Goal: Task Accomplishment & Management: Manage account settings

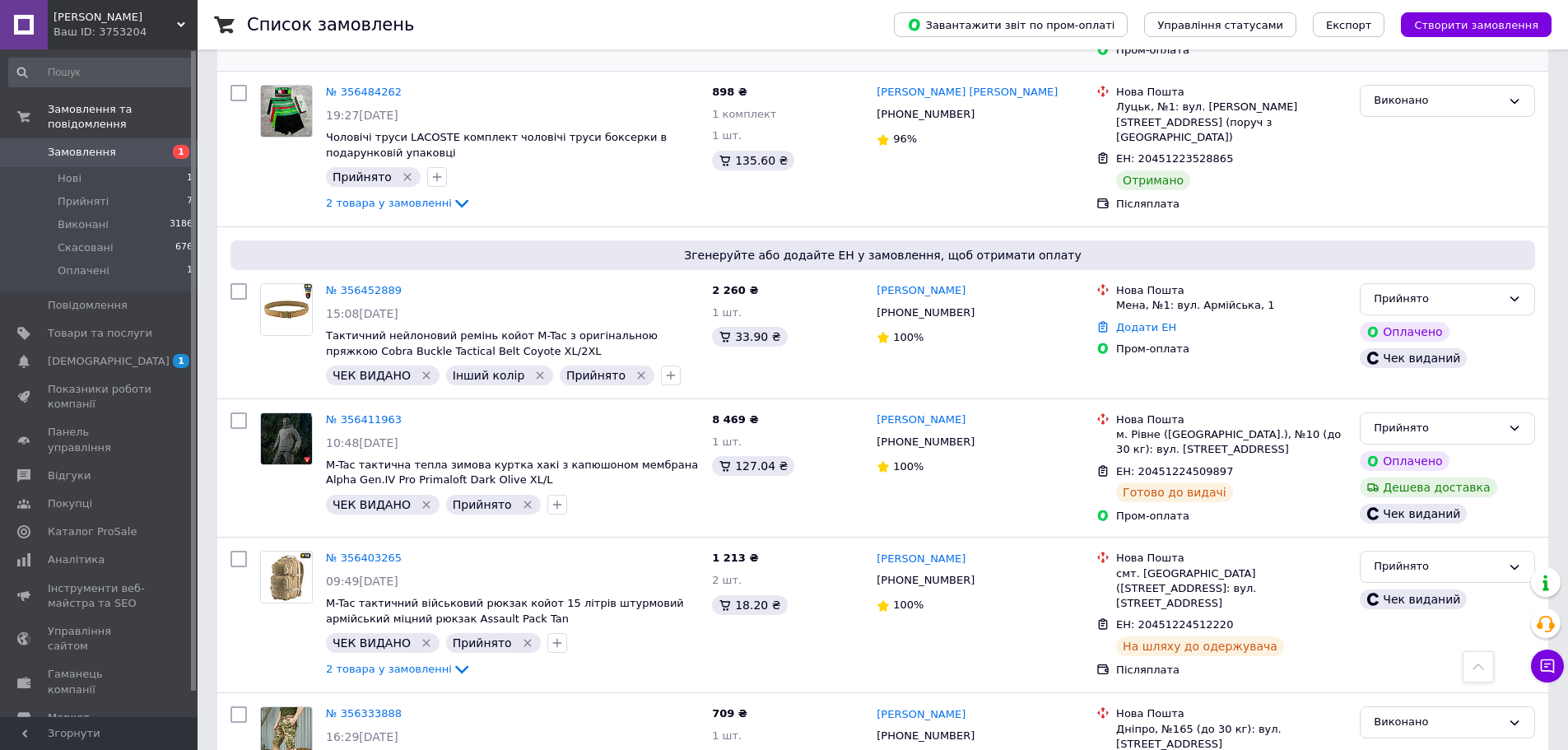
scroll to position [1071, 0]
click at [362, 283] on link "№ 356452889" at bounding box center [364, 289] width 76 height 12
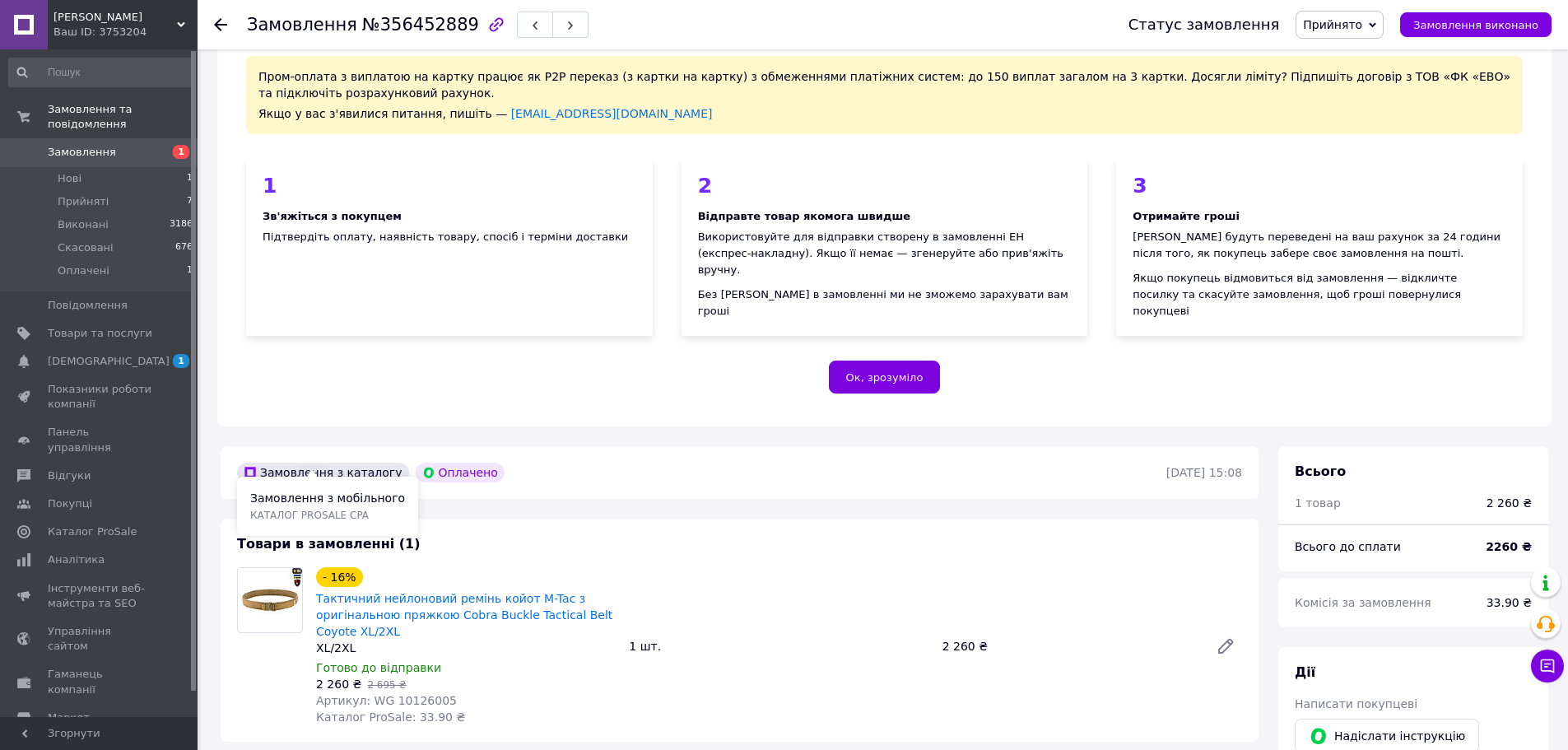
scroll to position [165, 0]
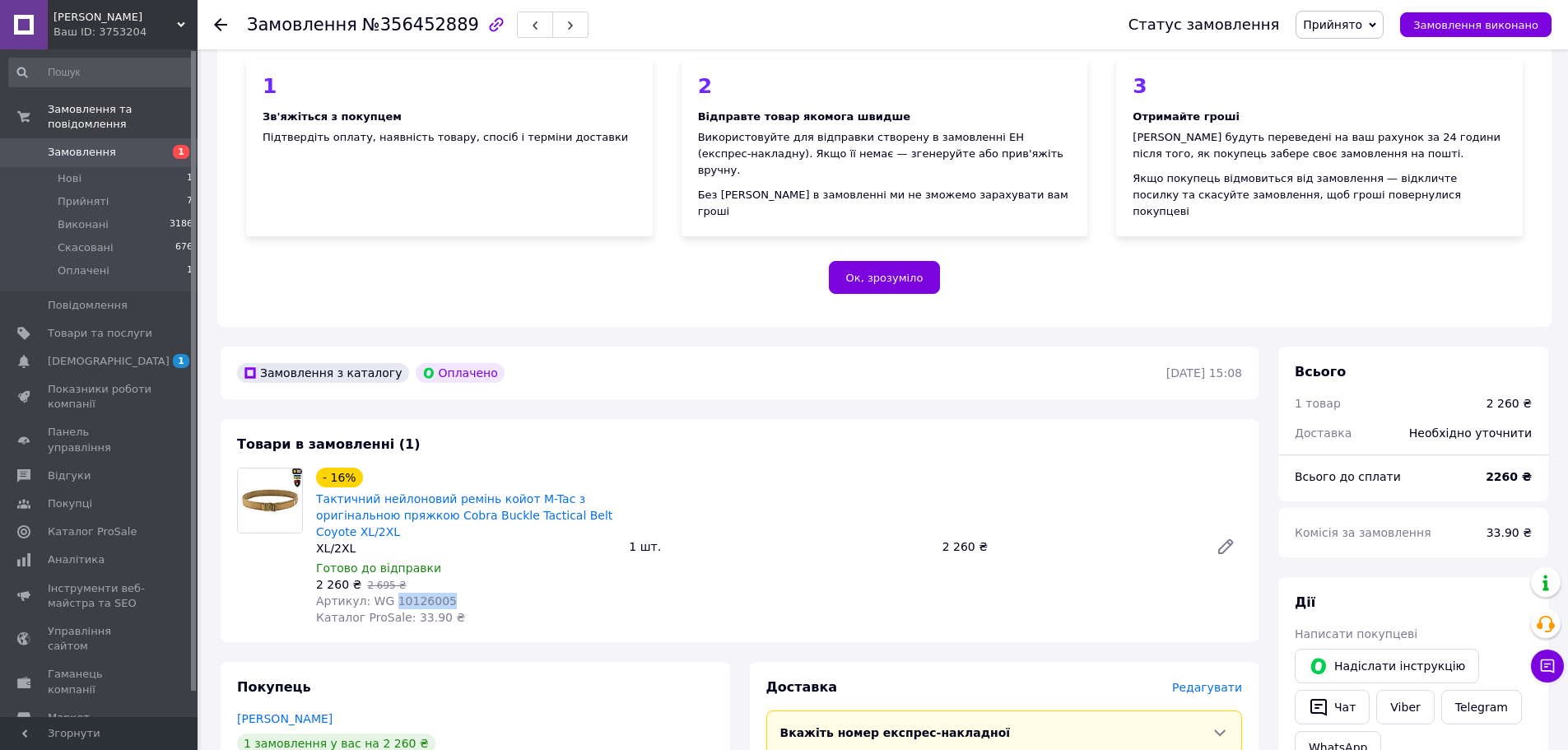
drag, startPoint x: 440, startPoint y: 579, endPoint x: 386, endPoint y: 583, distance: 54.1
click at [386, 593] on div "Артикул: WG 10126005" at bounding box center [466, 601] width 300 height 17
copy span "10126005"
click at [1355, 690] on button "Чат" at bounding box center [1332, 707] width 75 height 34
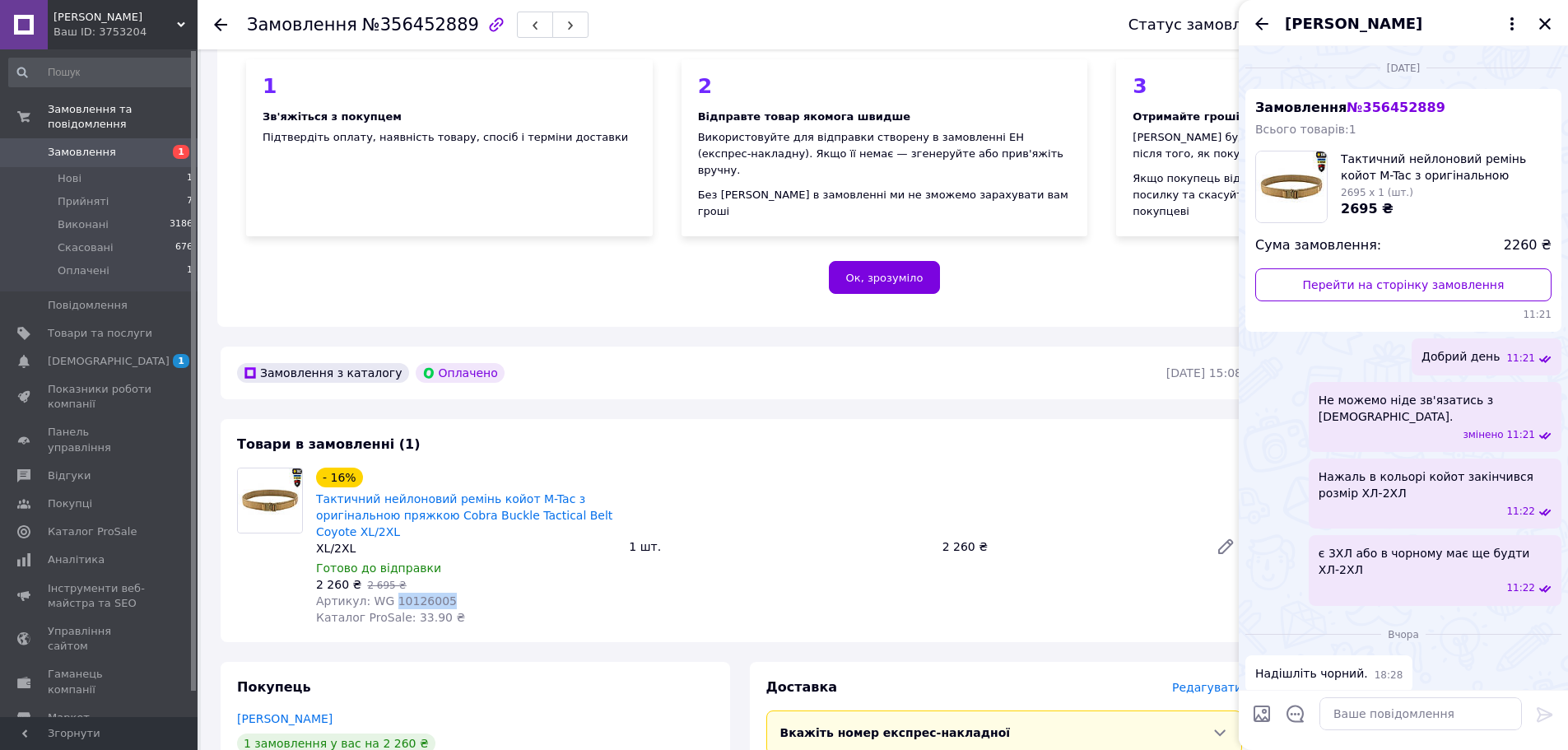
scroll to position [80, 0]
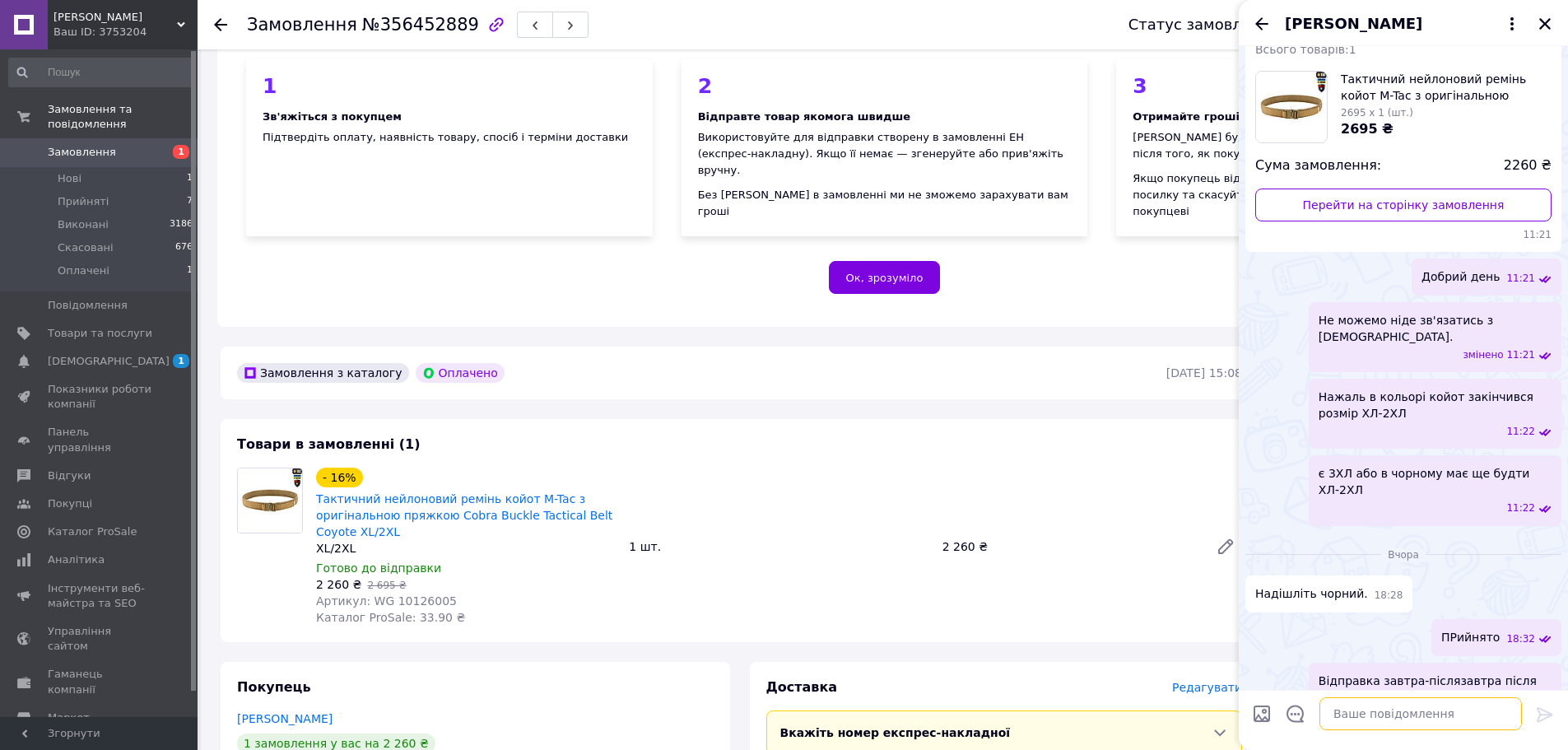
click at [1385, 705] on textarea at bounding box center [1421, 713] width 203 height 33
type textarea "Добрий день, дуже вибачаюсь перед Вами."
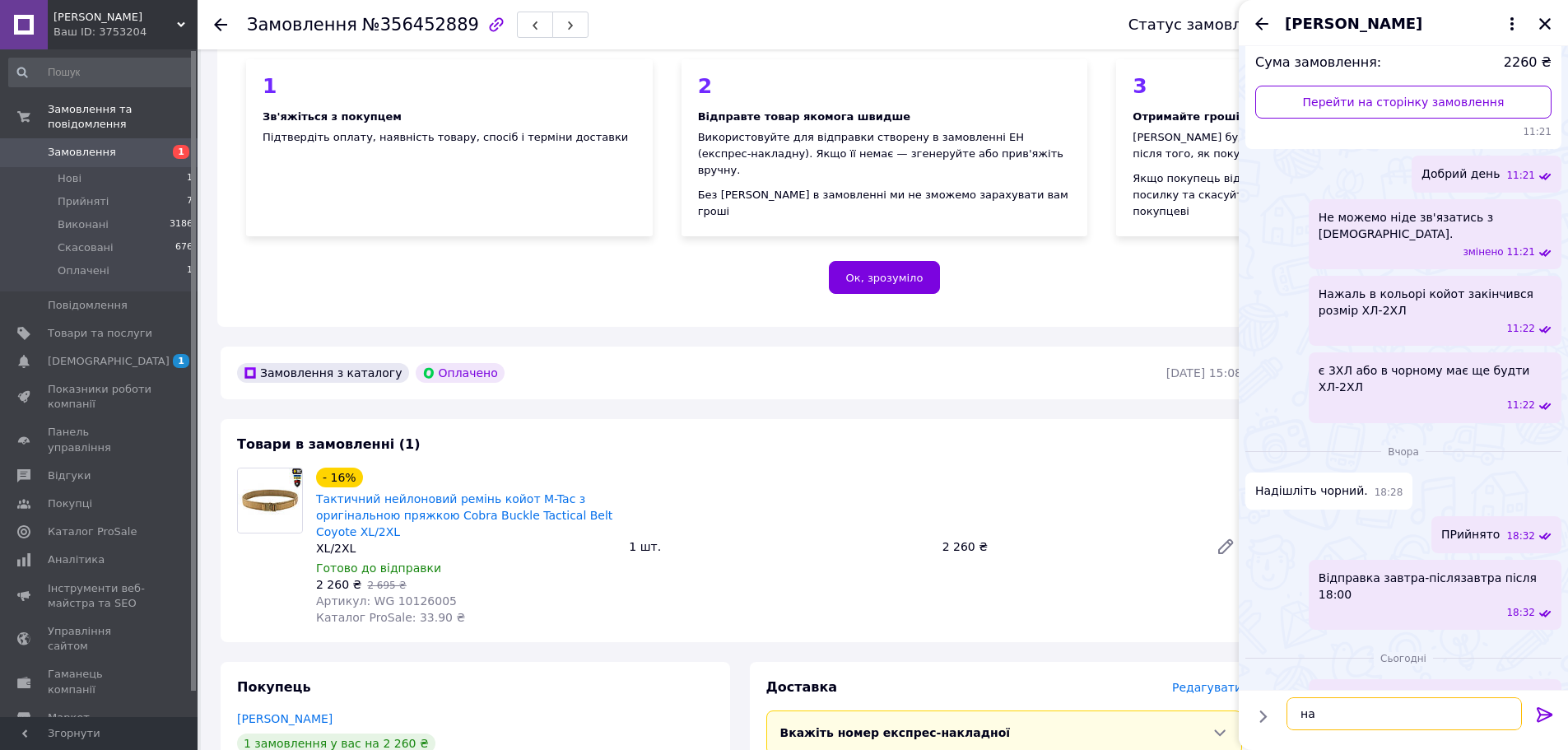
type textarea "н"
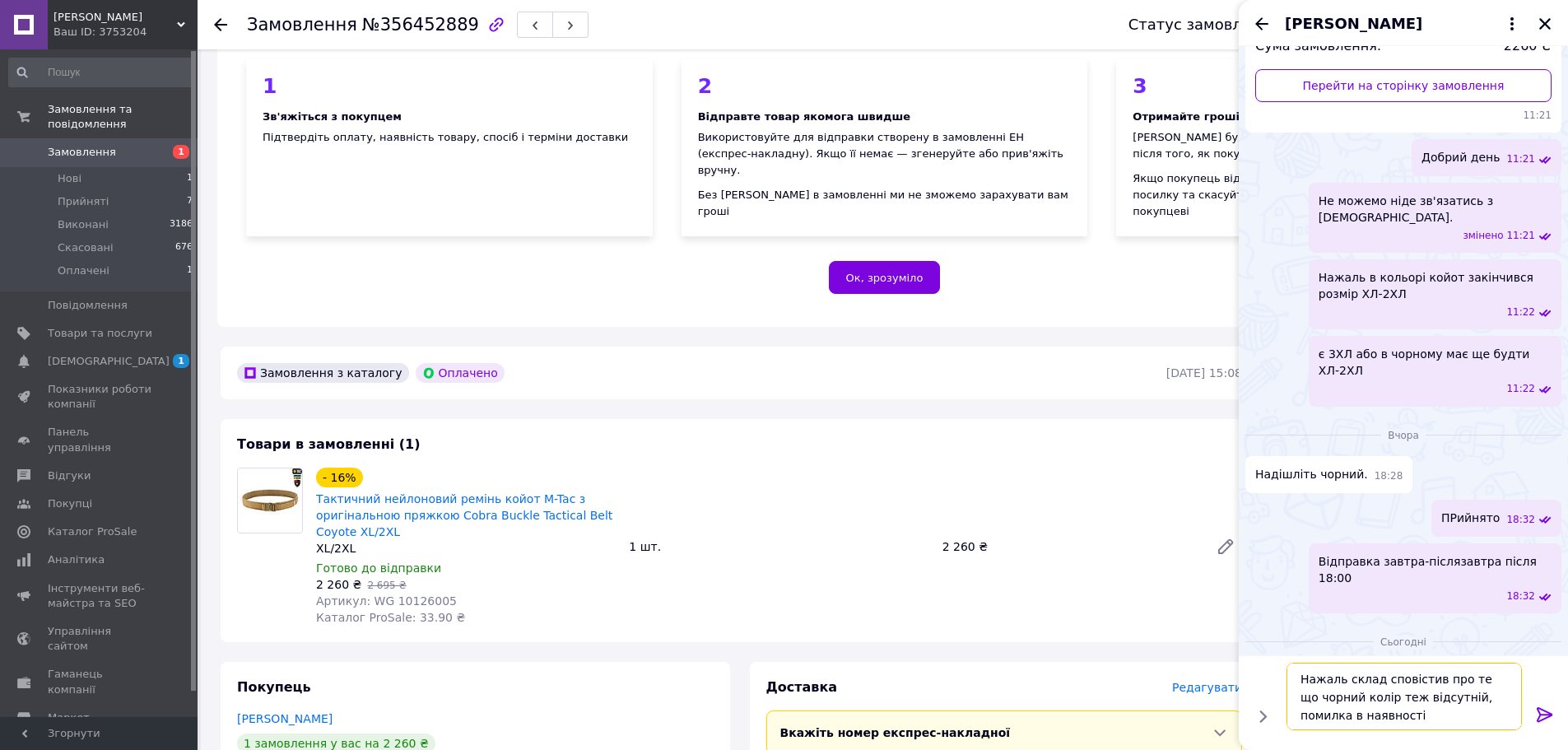
type textarea "Нажаль склад сповістив про те що чорний колір теж відсутній, помилка в наявност…"
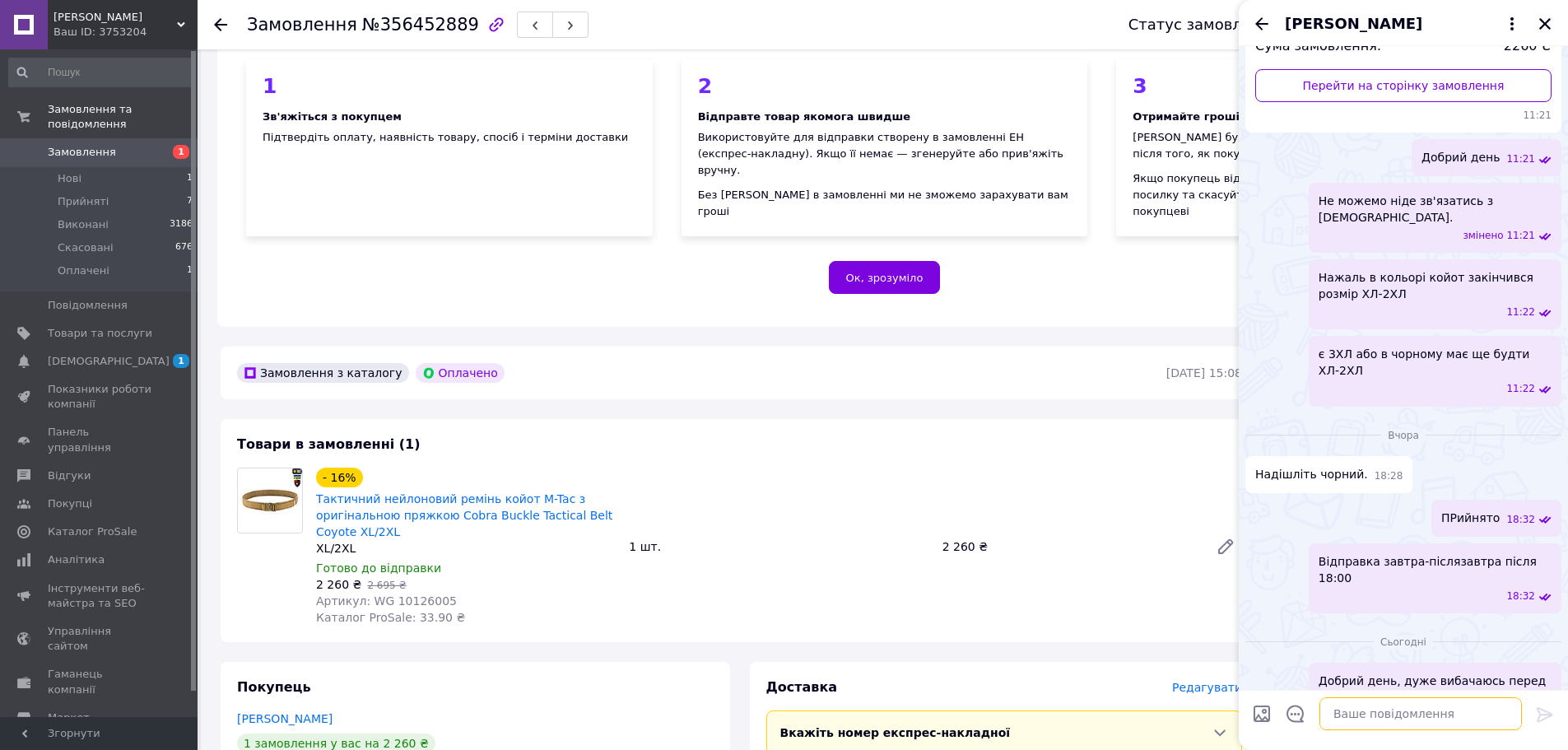
scroll to position [259, 0]
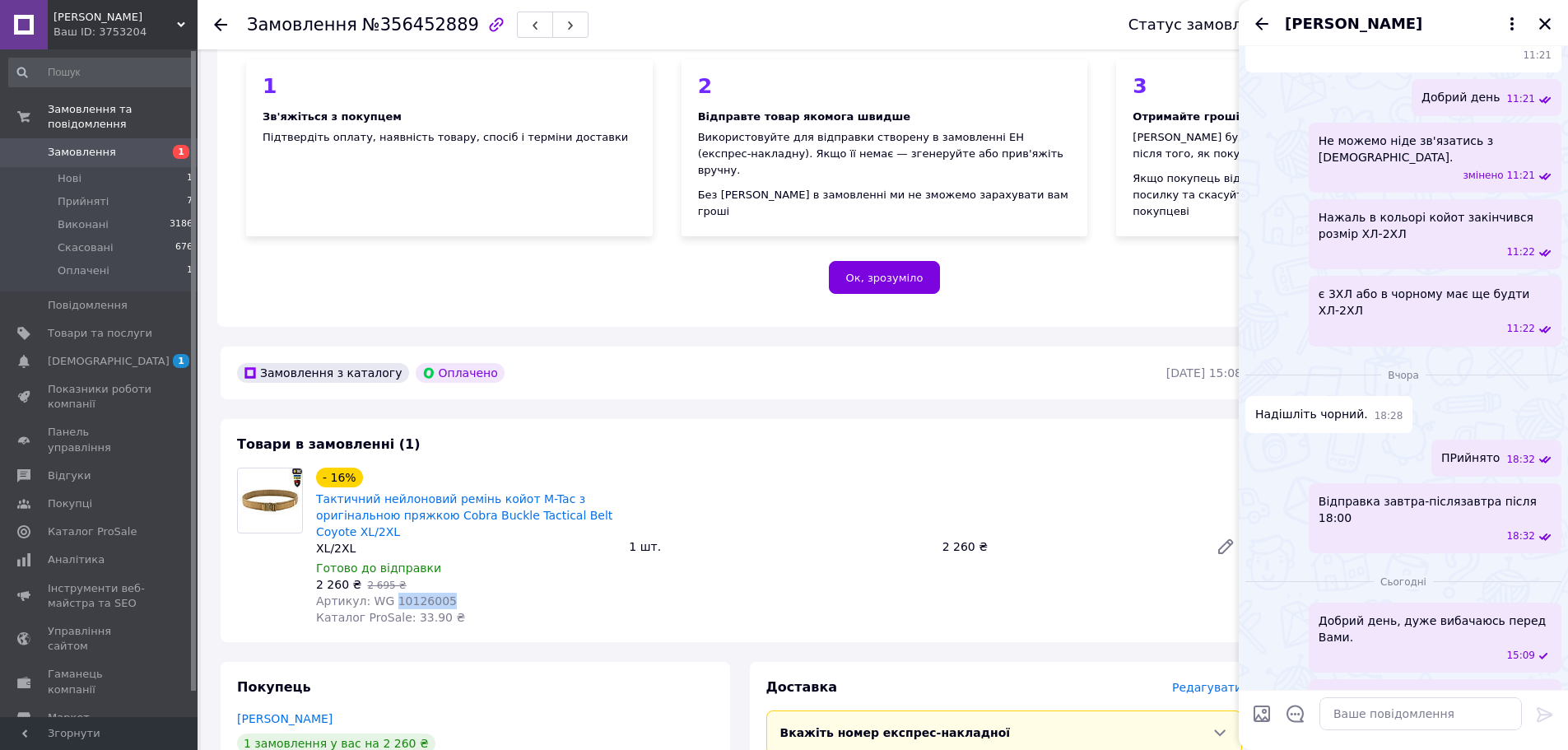
drag, startPoint x: 441, startPoint y: 580, endPoint x: 388, endPoint y: 586, distance: 53.3
click at [388, 593] on div "Артикул: WG 10126005" at bounding box center [466, 601] width 300 height 17
copy span "10126005"
click at [1442, 711] on textarea at bounding box center [1421, 713] width 203 height 33
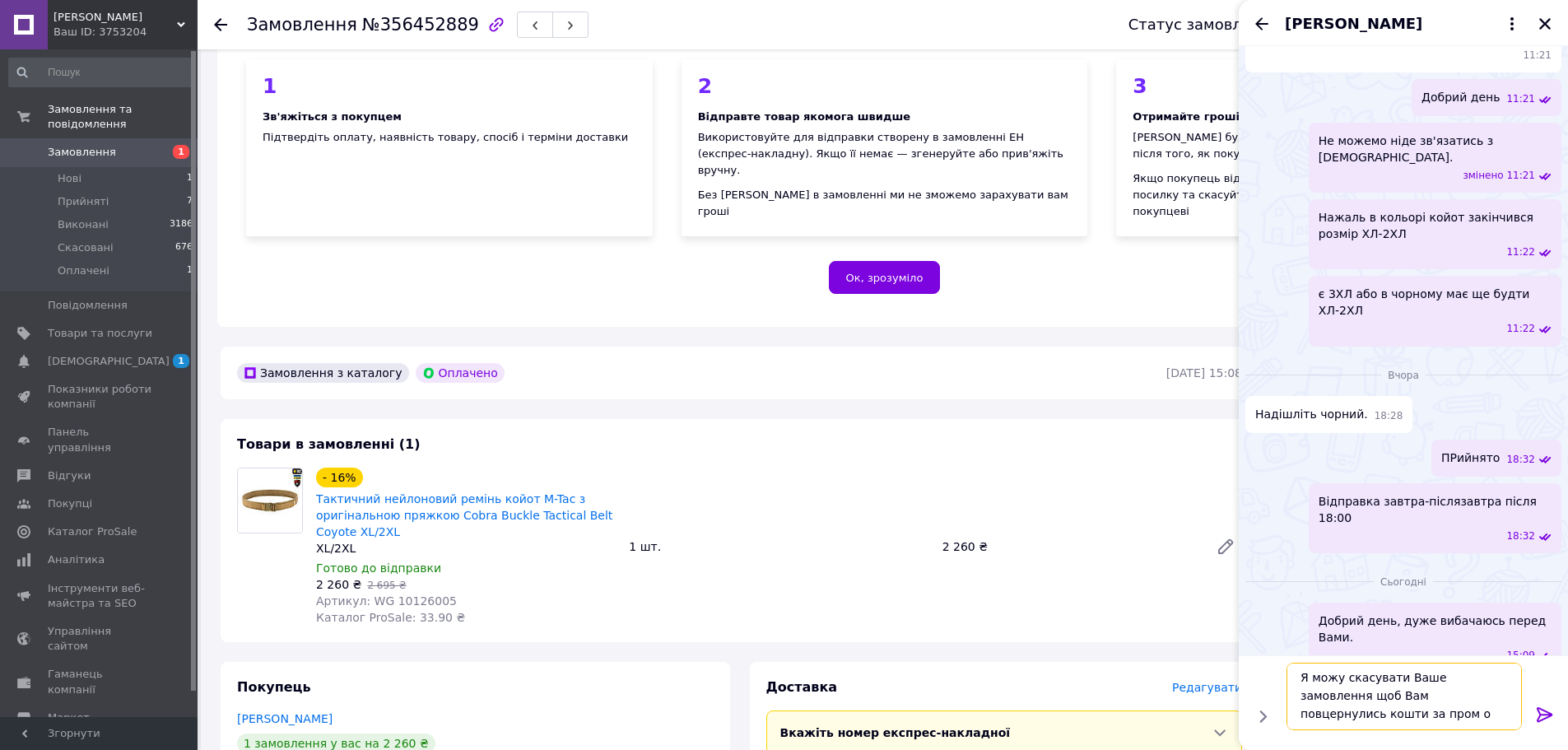
scroll to position [2, 0]
click at [1377, 691] on textarea "Я можу скасувати Ваше замовлення щоб Вам повцернулись кошти за пром оплатою." at bounding box center [1404, 696] width 235 height 68
type textarea "Я можу скасувати Ваше замовлення щоб Вам повернулись кошти за пром оплатою."
click at [1374, 712] on textarea "Я можу скасувати Ваше замовлення щоб Вам повернулись кошти за пром оплатою." at bounding box center [1404, 696] width 235 height 68
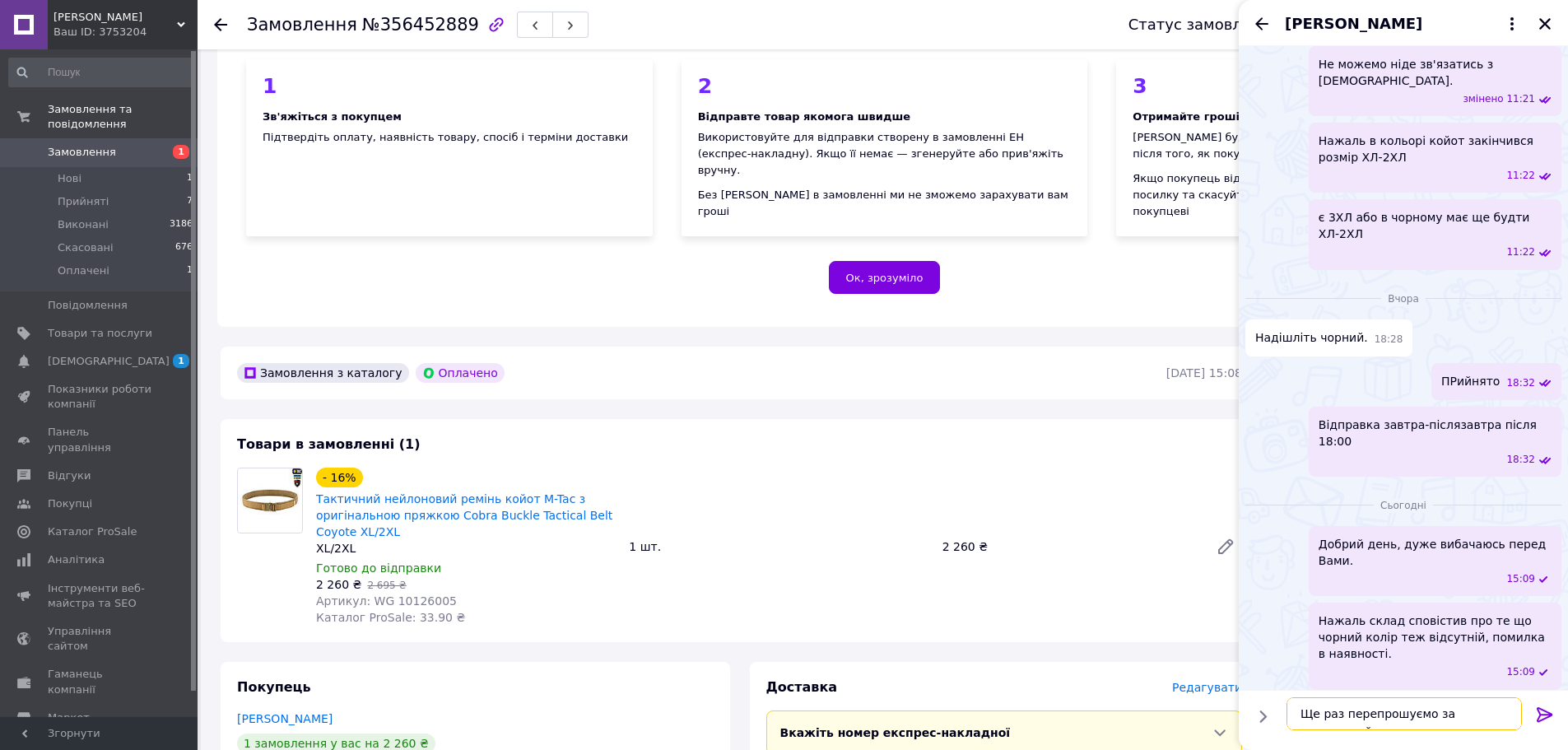
scroll to position [353, 0]
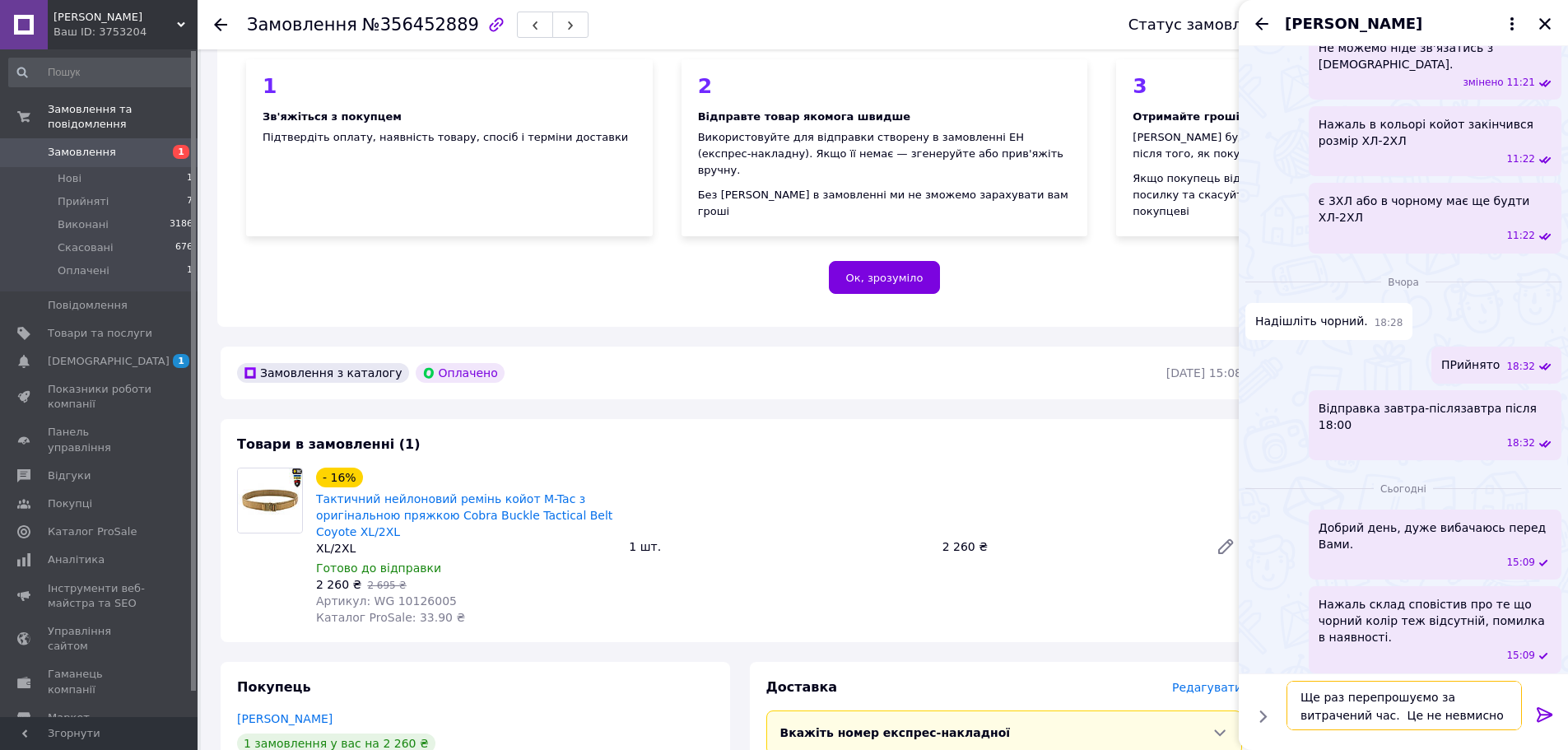
type textarea "Ще раз перепрошуємо за витрачений час. Це не невмисно."
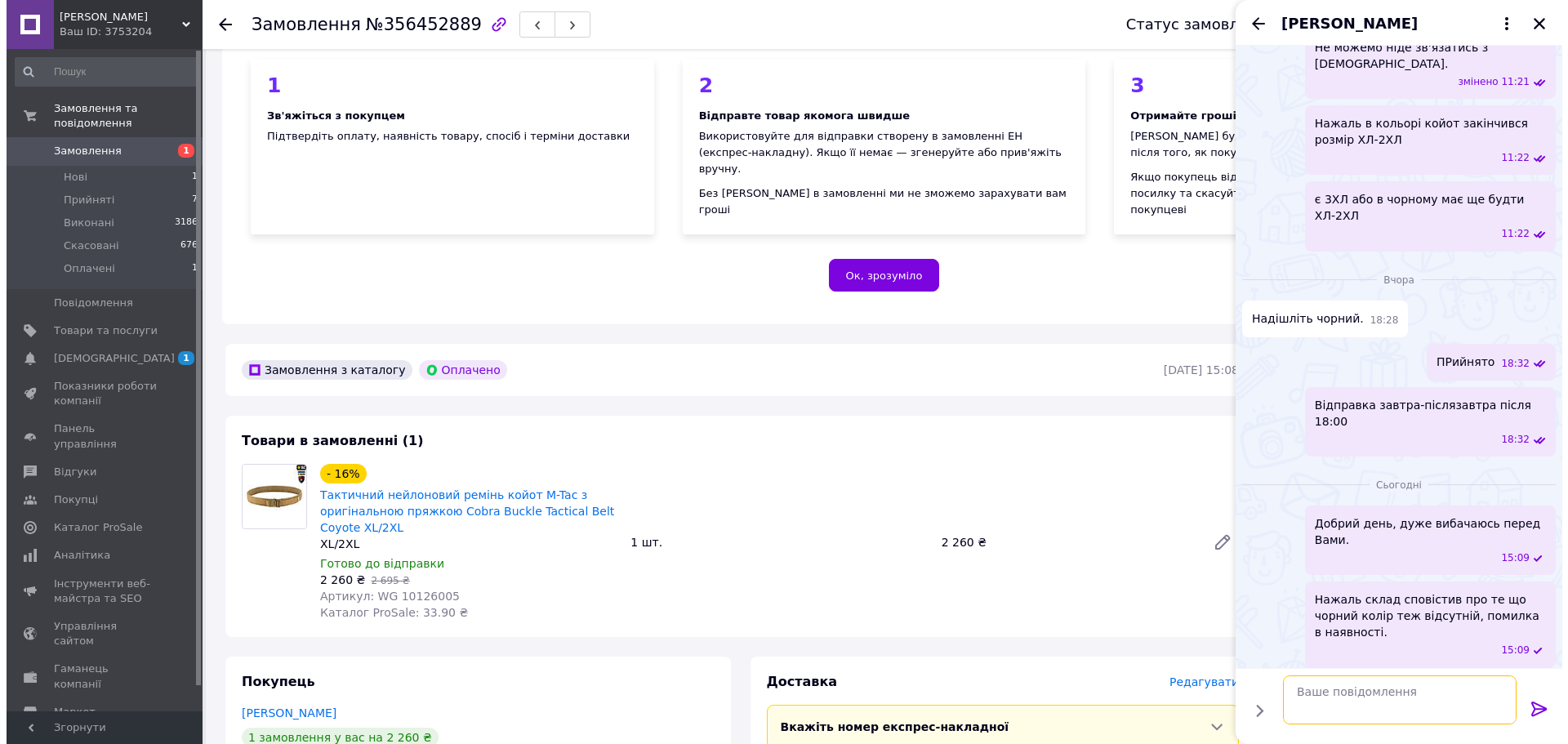
scroll to position [409, 0]
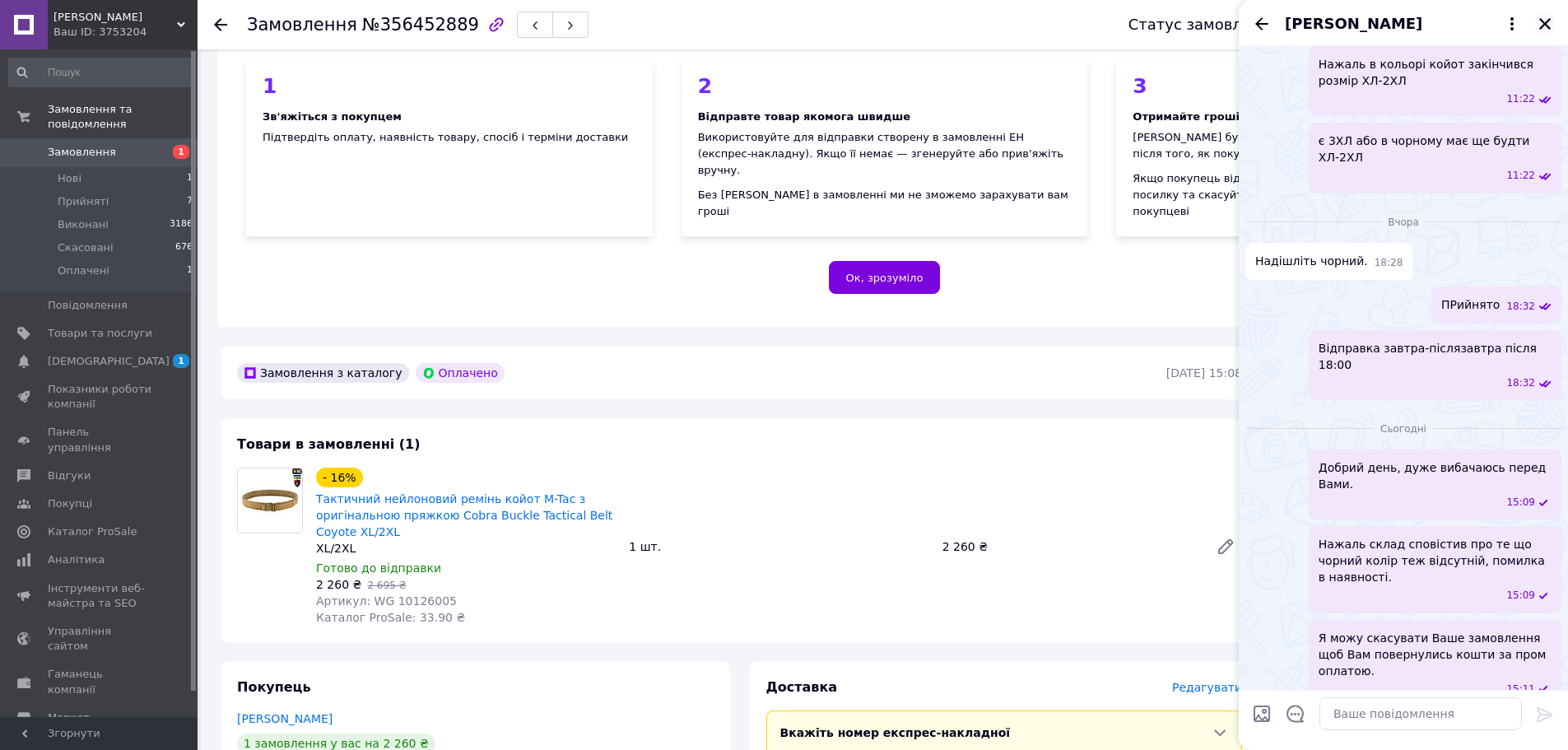
click at [1550, 27] on icon "Закрити" at bounding box center [1544, 24] width 11 height 11
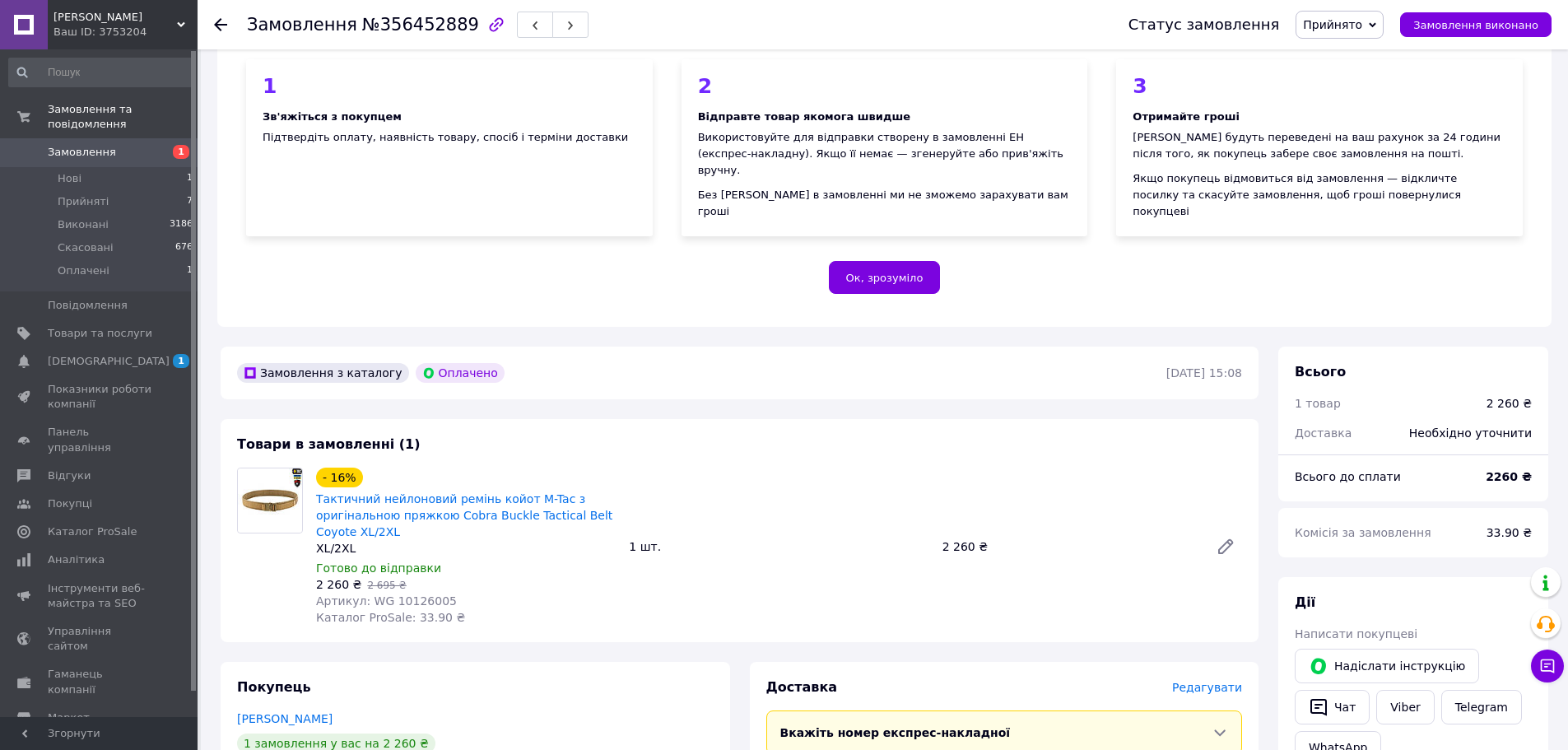
click at [1360, 31] on span "Прийнято" at bounding box center [1332, 25] width 59 height 13
click at [1357, 87] on li "Скасовано" at bounding box center [1340, 82] width 86 height 25
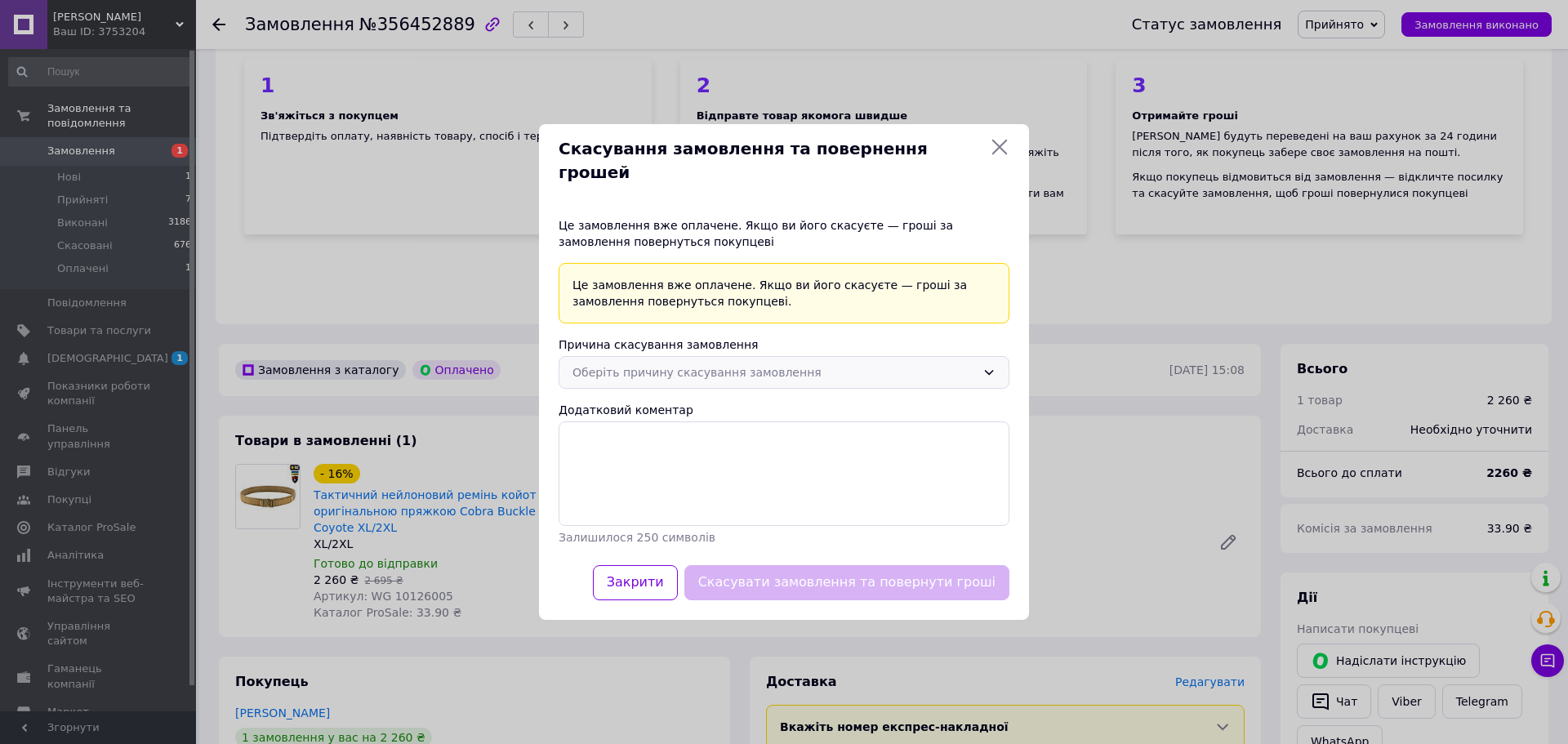
click at [849, 365] on div "Оберіть причину скасування замовлення" at bounding box center [774, 372] width 404 height 18
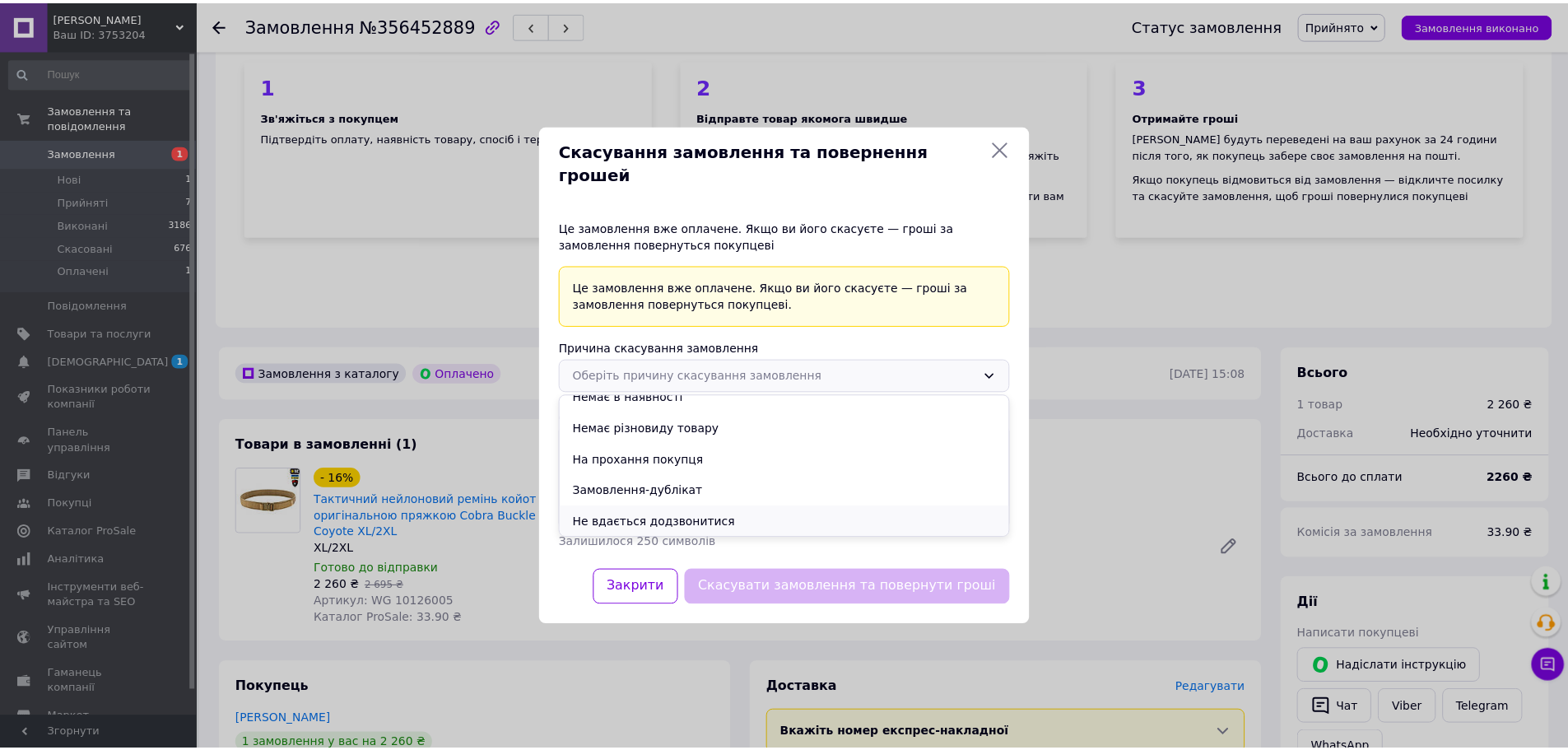
scroll to position [0, 0]
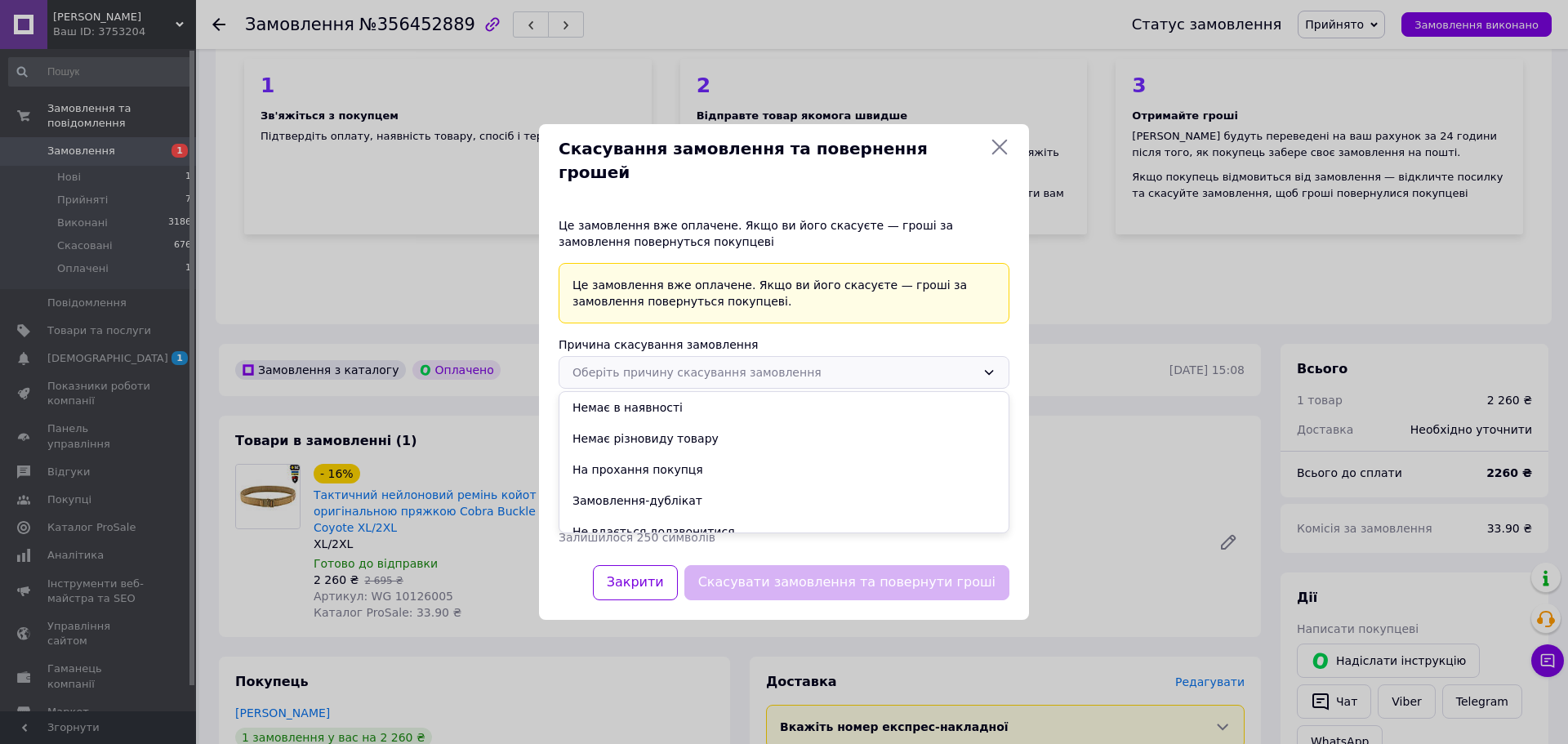
click at [653, 424] on li "Немає різновиду товару" at bounding box center [784, 439] width 449 height 31
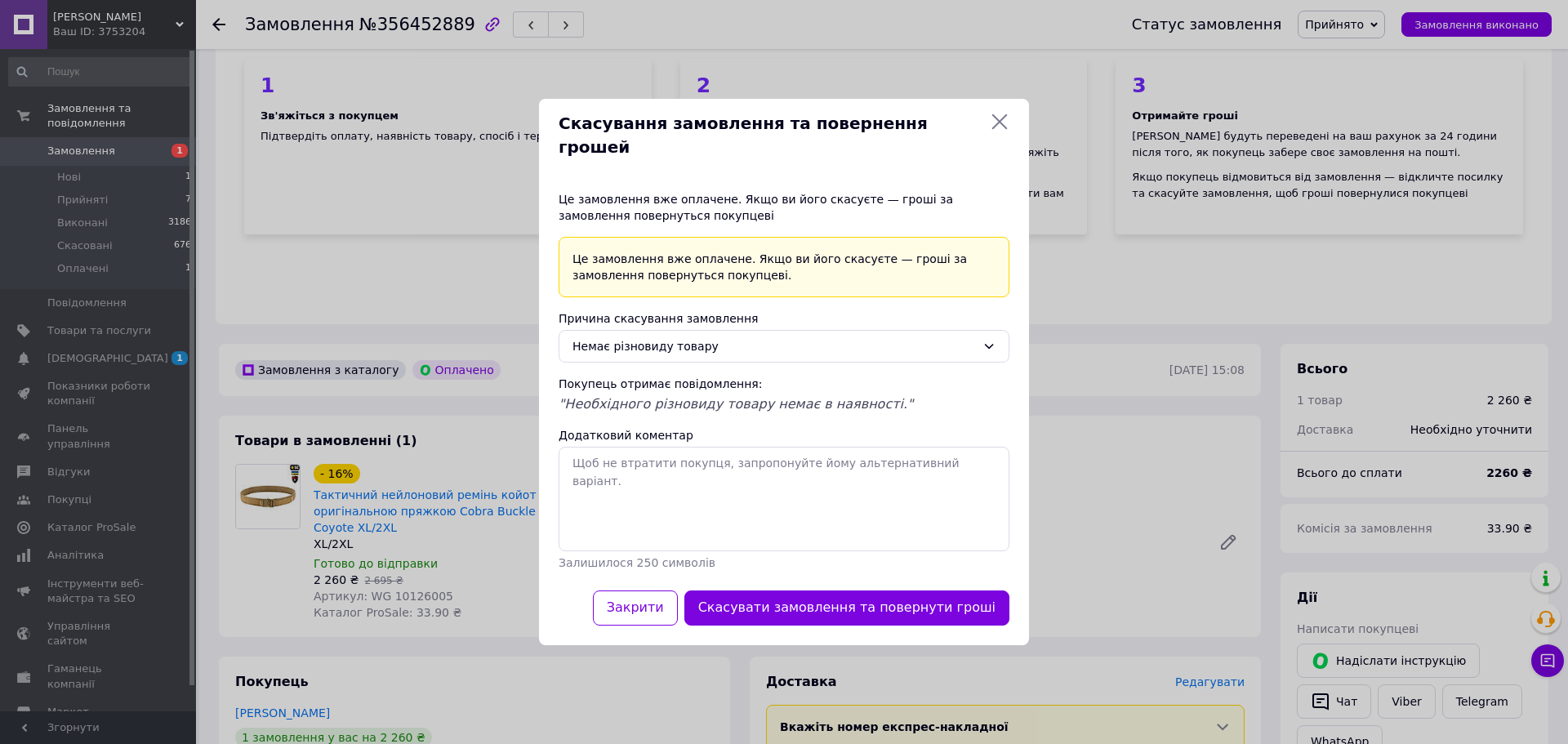
click at [999, 128] on icon at bounding box center [1000, 122] width 19 height 19
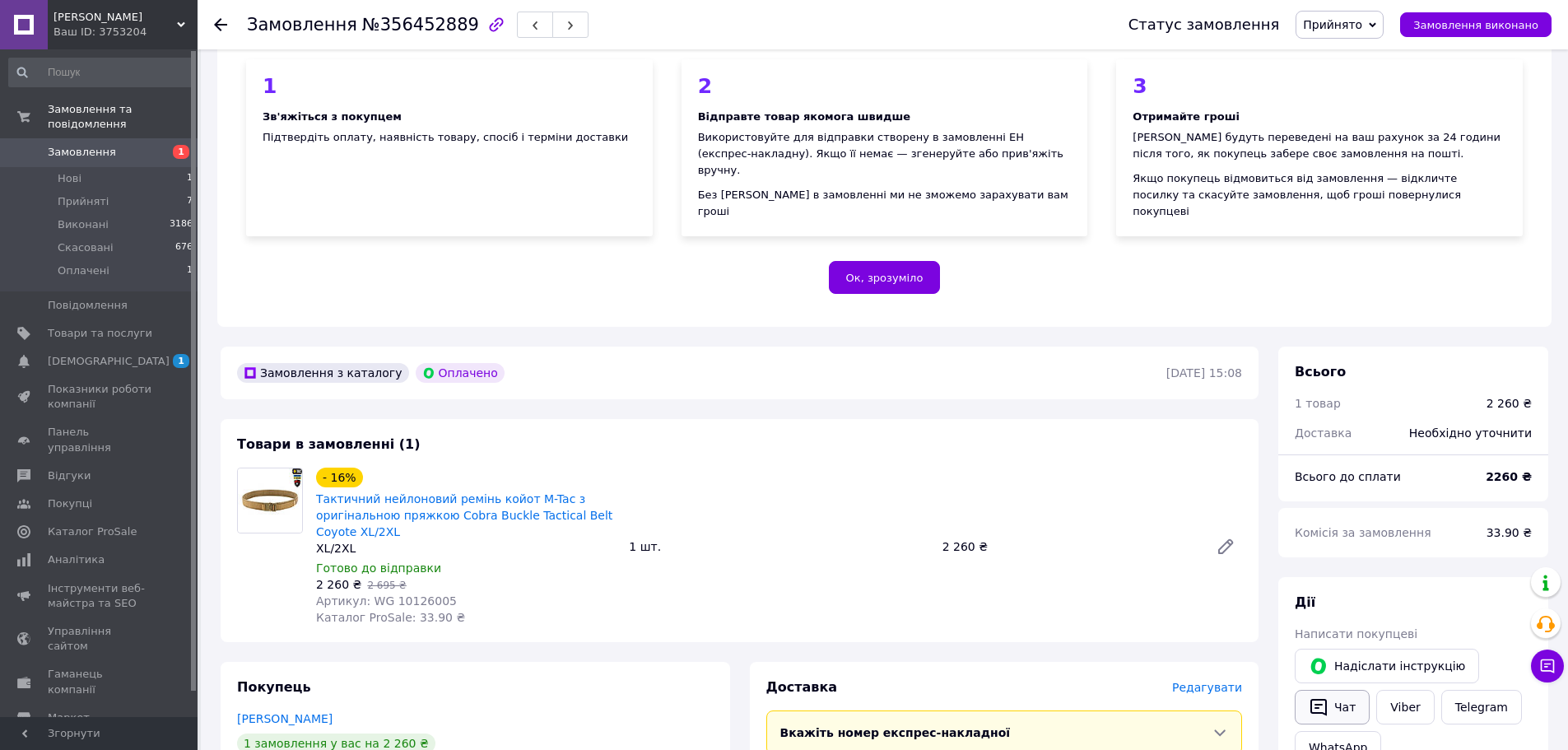
click at [1340, 690] on button "Чат" at bounding box center [1332, 707] width 75 height 34
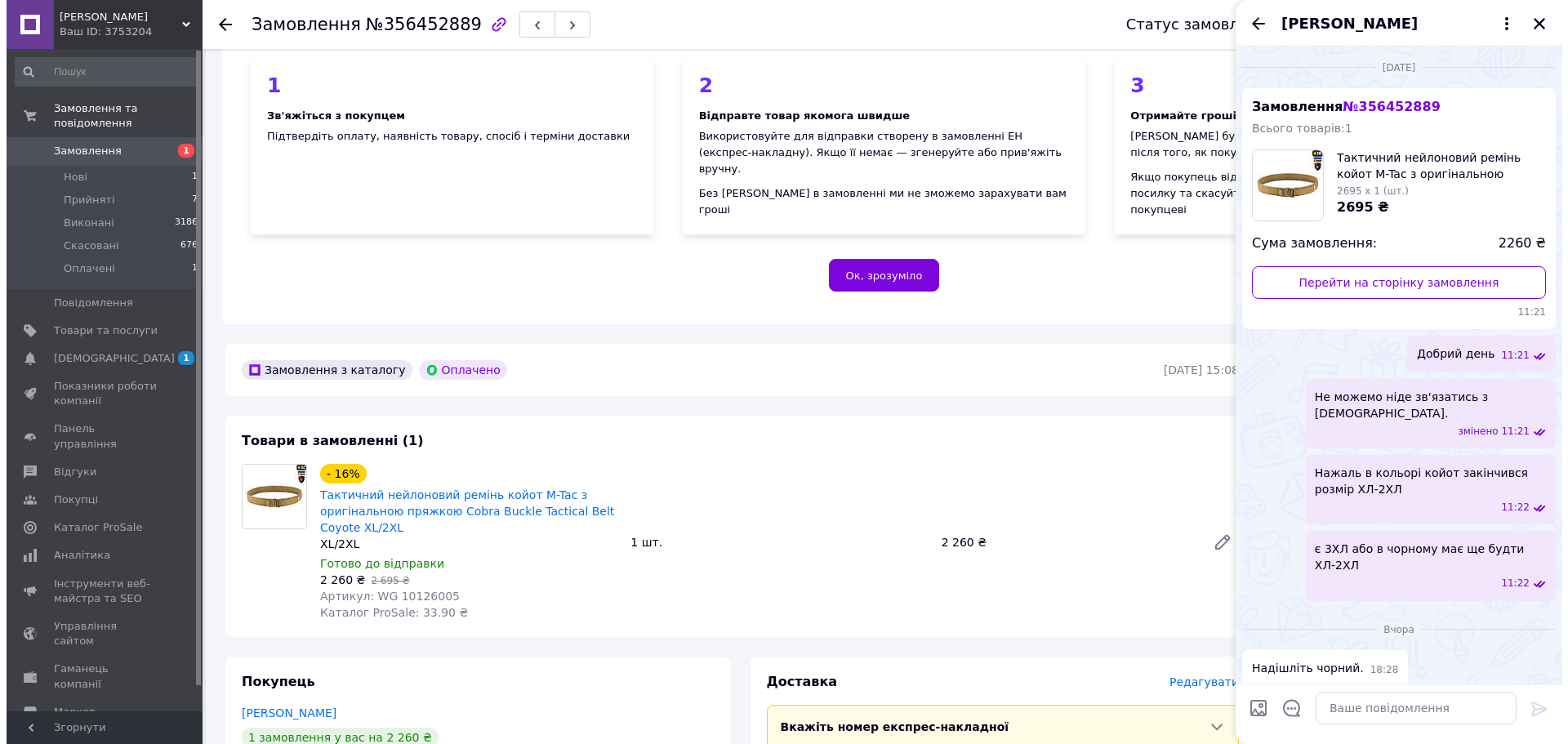
scroll to position [409, 0]
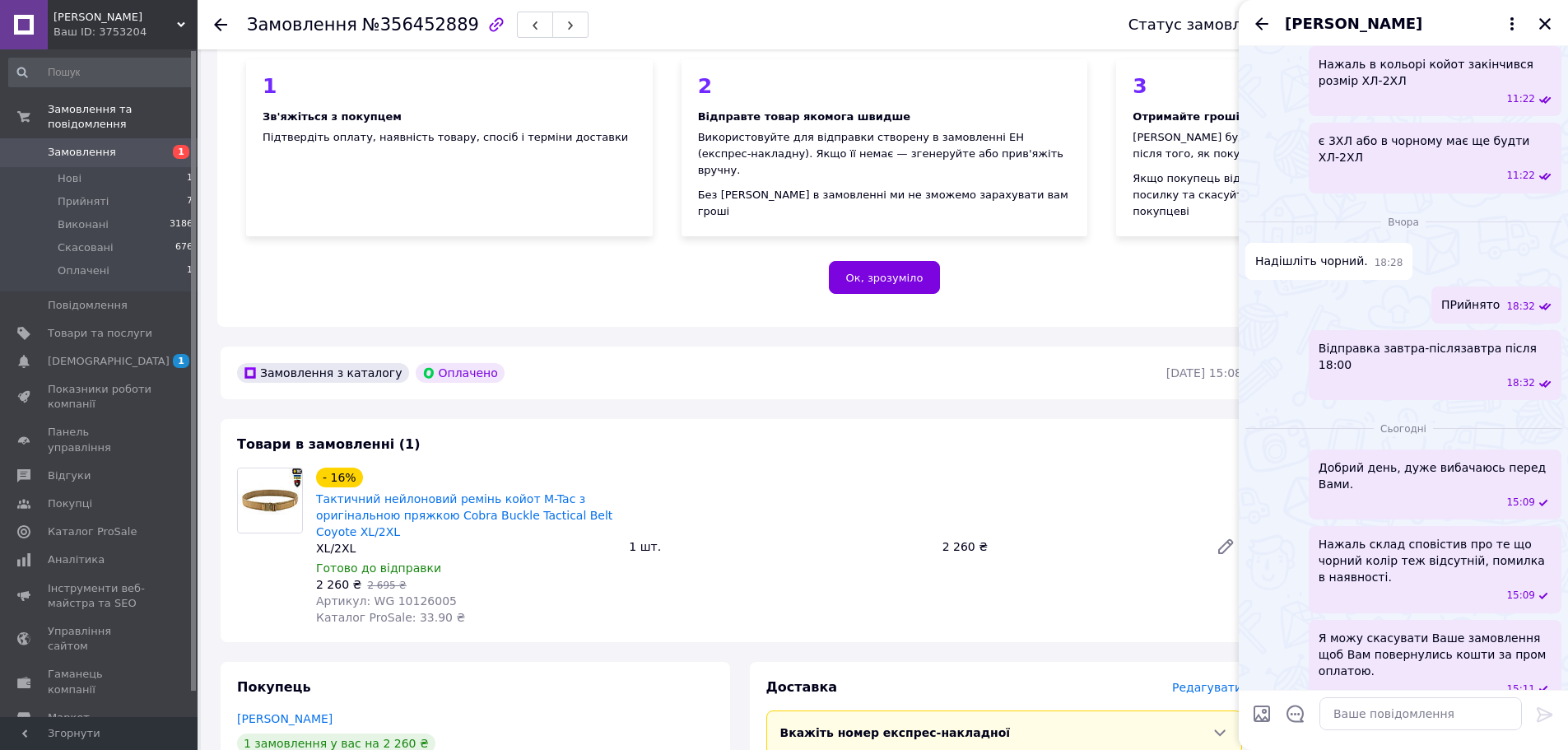
drag, startPoint x: 1321, startPoint y: 631, endPoint x: 1407, endPoint y: 659, distance: 90.4
click at [1407, 713] on div "Ще раз перепрошуємо за витрачений час. Це не невмисно. 15:11" at bounding box center [1435, 747] width 253 height 70
copy span "Ще раз перепрошуємо за витрачений час. Це не невмисно."
click at [1541, 29] on icon "Закрити" at bounding box center [1544, 24] width 11 height 11
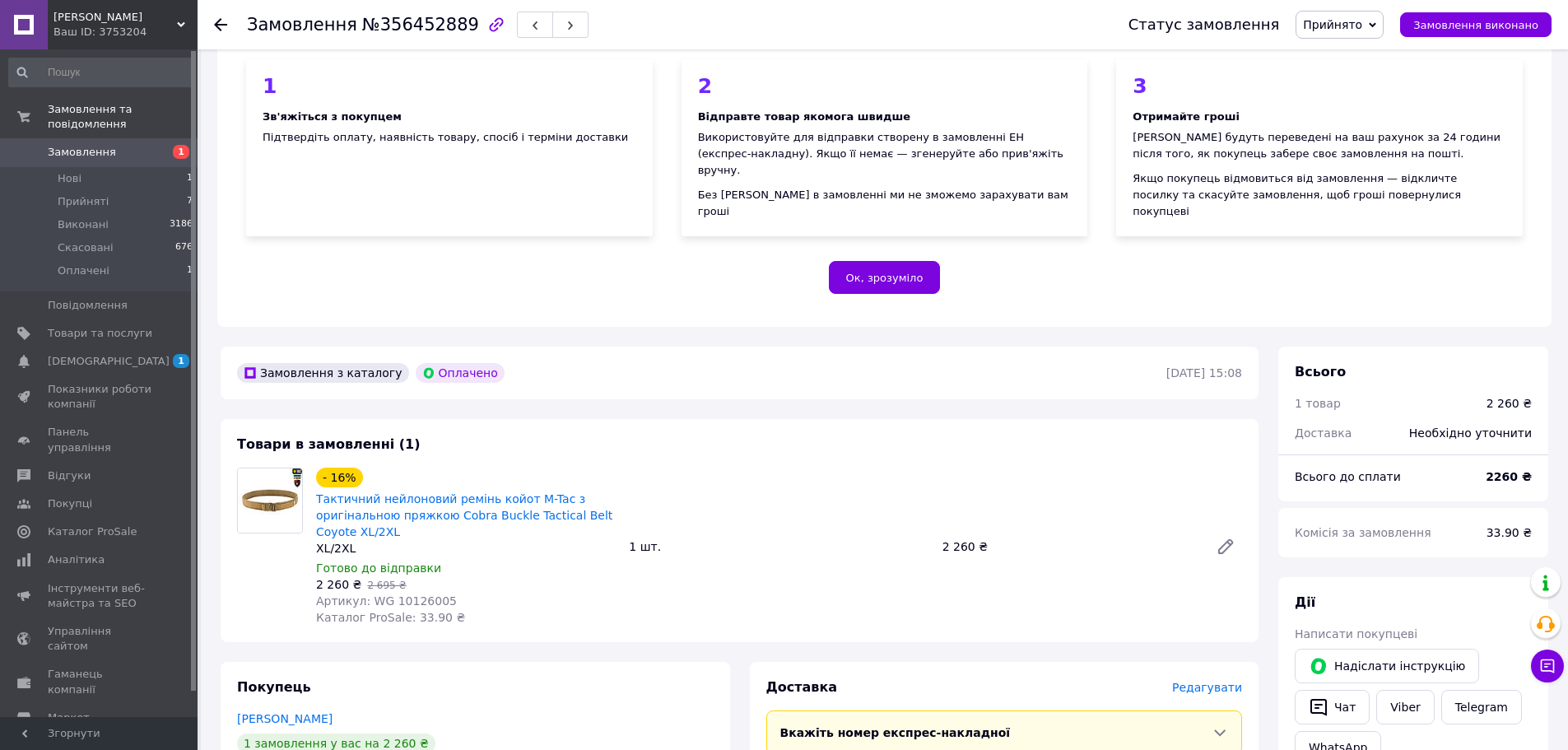
click at [1342, 20] on span "Прийнято" at bounding box center [1332, 25] width 59 height 13
click at [1357, 84] on li "Скасовано" at bounding box center [1340, 82] width 86 height 25
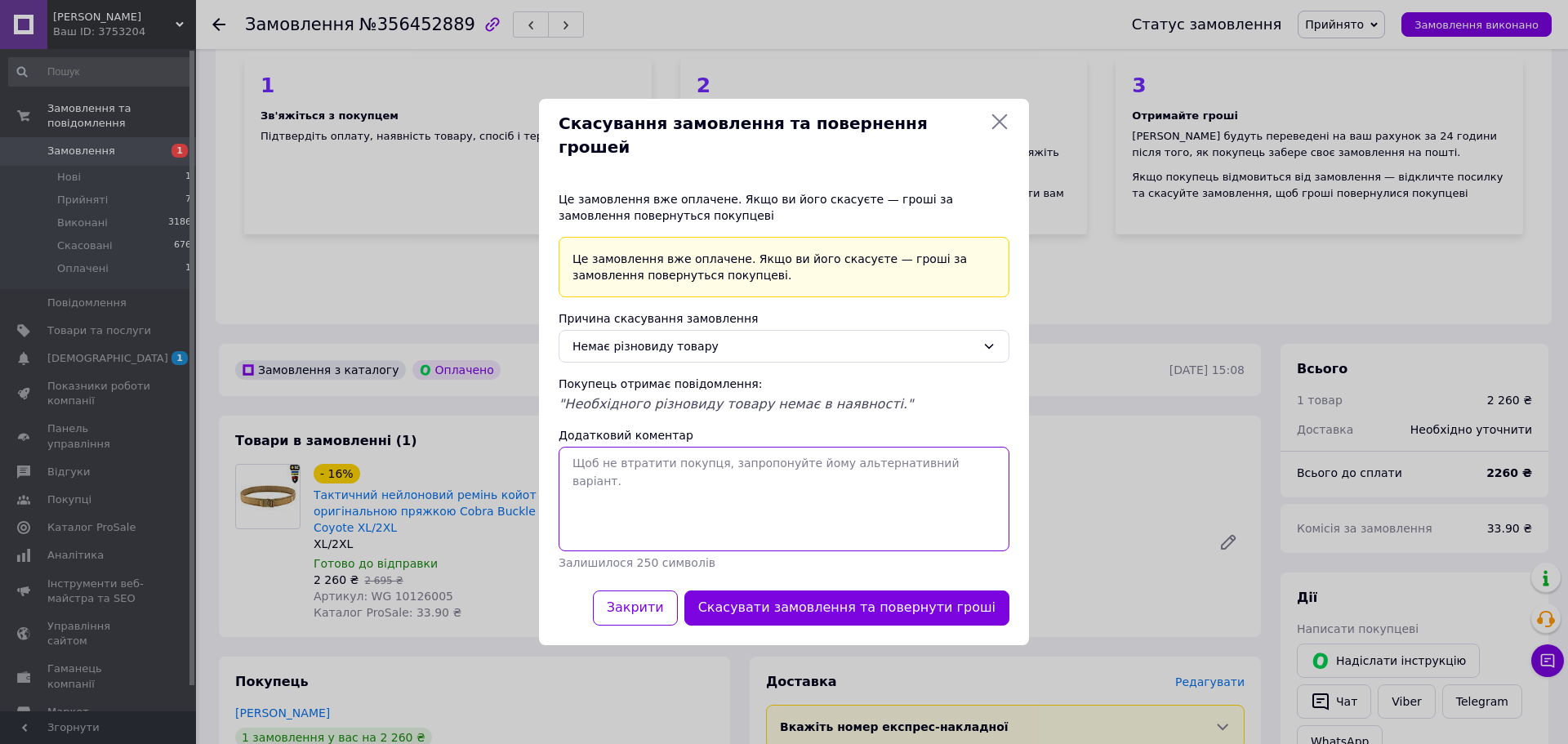
click at [719, 477] on textarea "Додатковий коментар" at bounding box center [784, 499] width 451 height 105
paste textarea "Ще раз перепрошуємо за витрачений час. Це не невмисно."
type textarea "Ще раз перепрошуємо за витрачений час. Це не невмисно."
click at [726, 337] on div "Немає різновиду товару" at bounding box center [774, 346] width 404 height 18
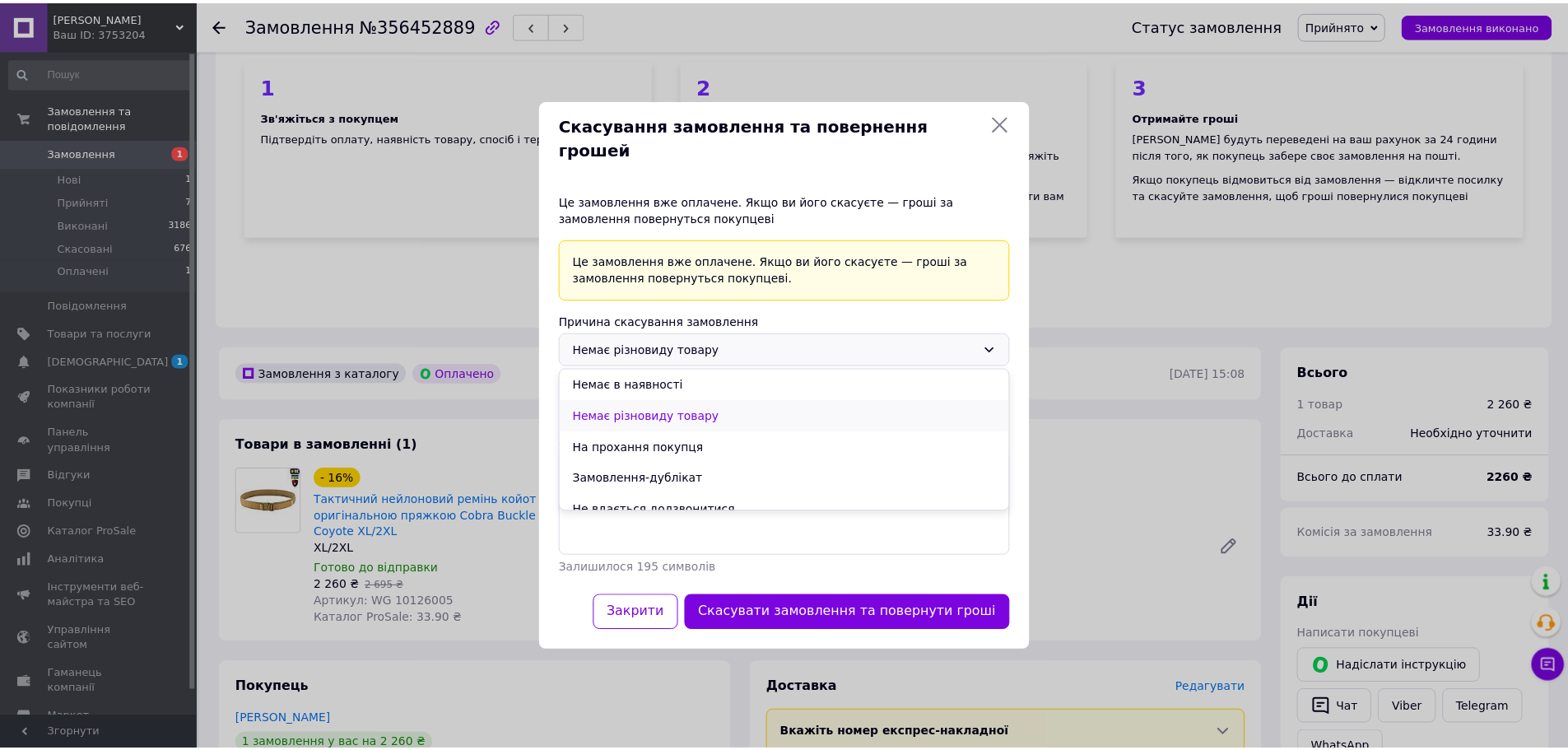
scroll to position [32, 0]
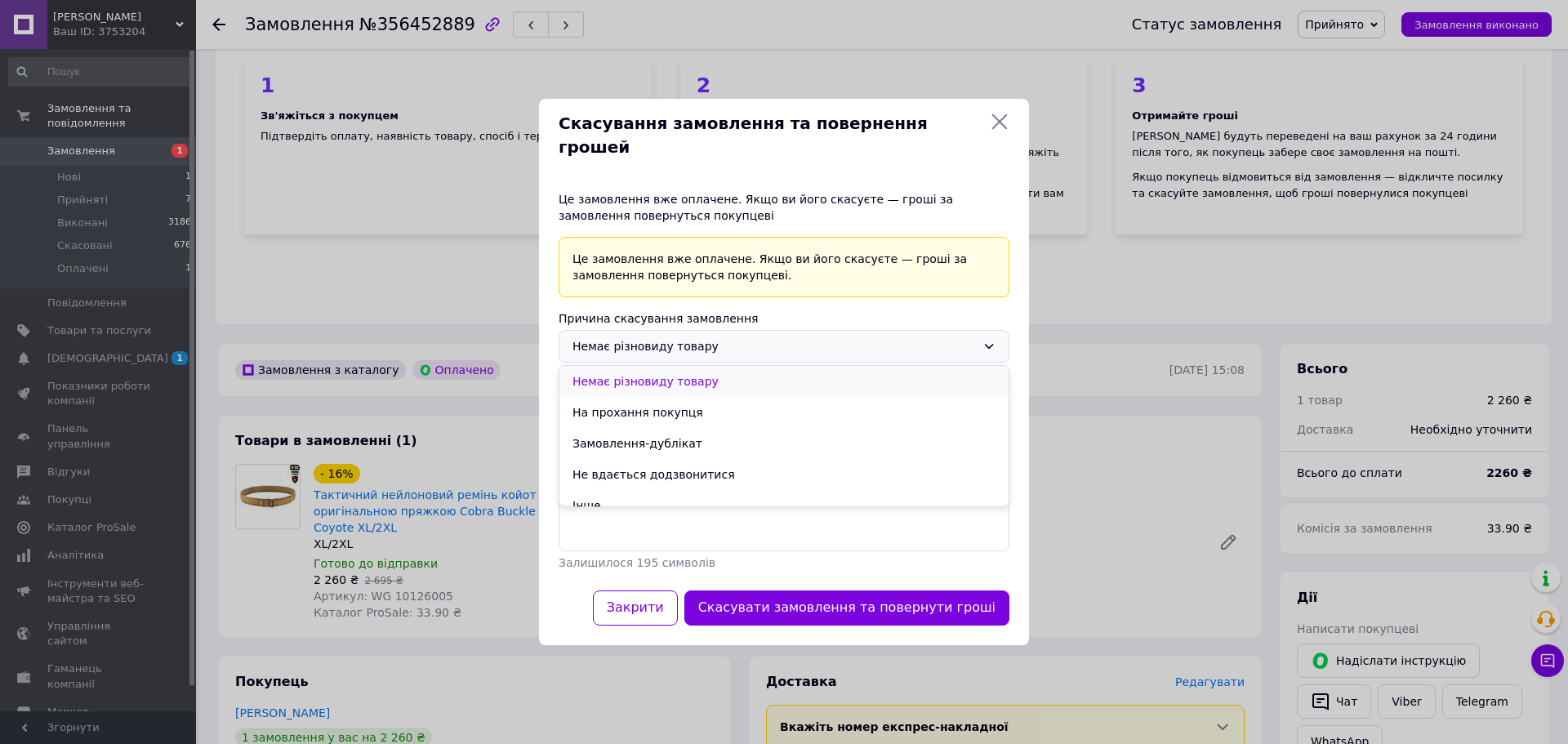
click at [695, 371] on li "Немає різновиду товару" at bounding box center [784, 382] width 449 height 31
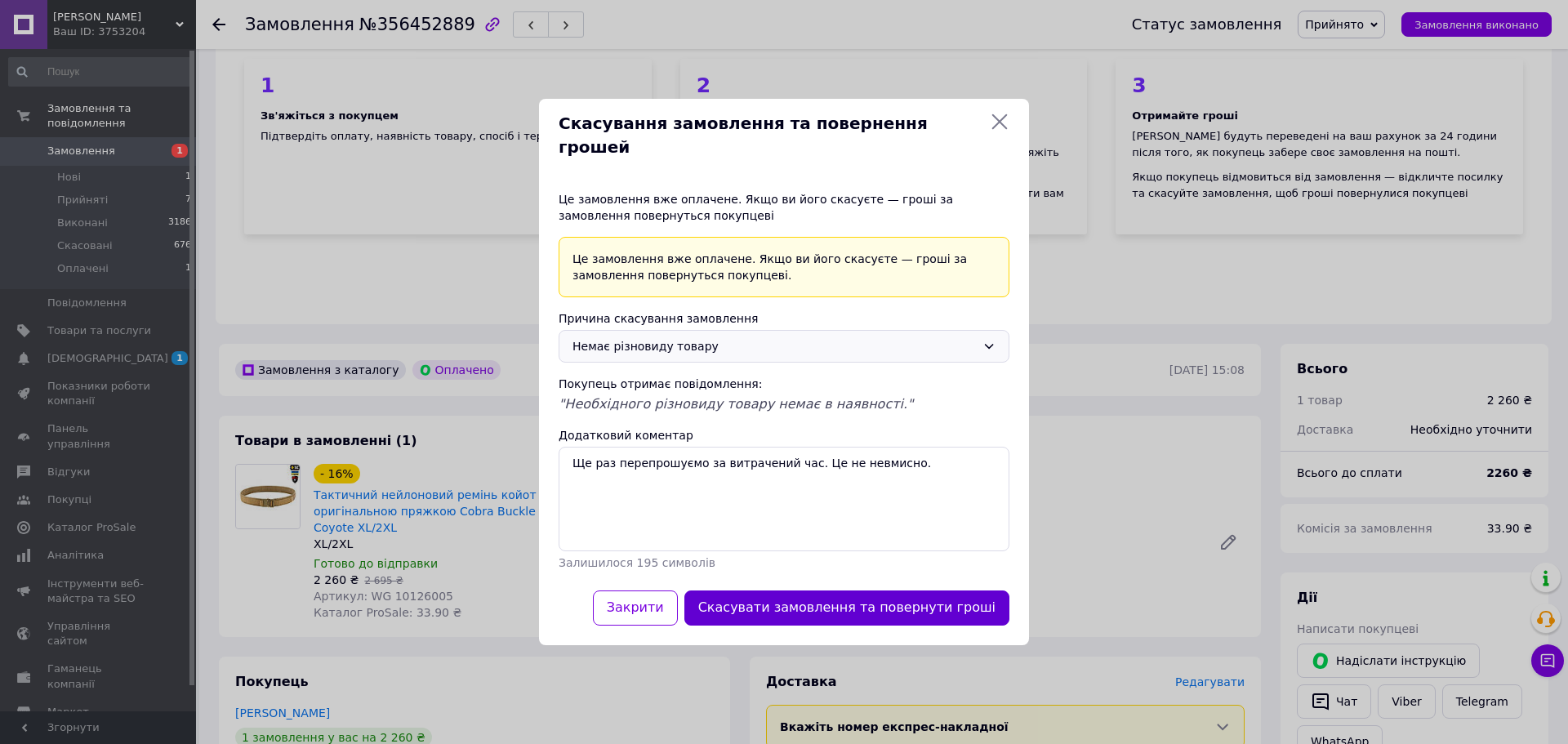
click at [906, 595] on button "Скасувати замовлення та повернути гроші" at bounding box center [847, 608] width 325 height 35
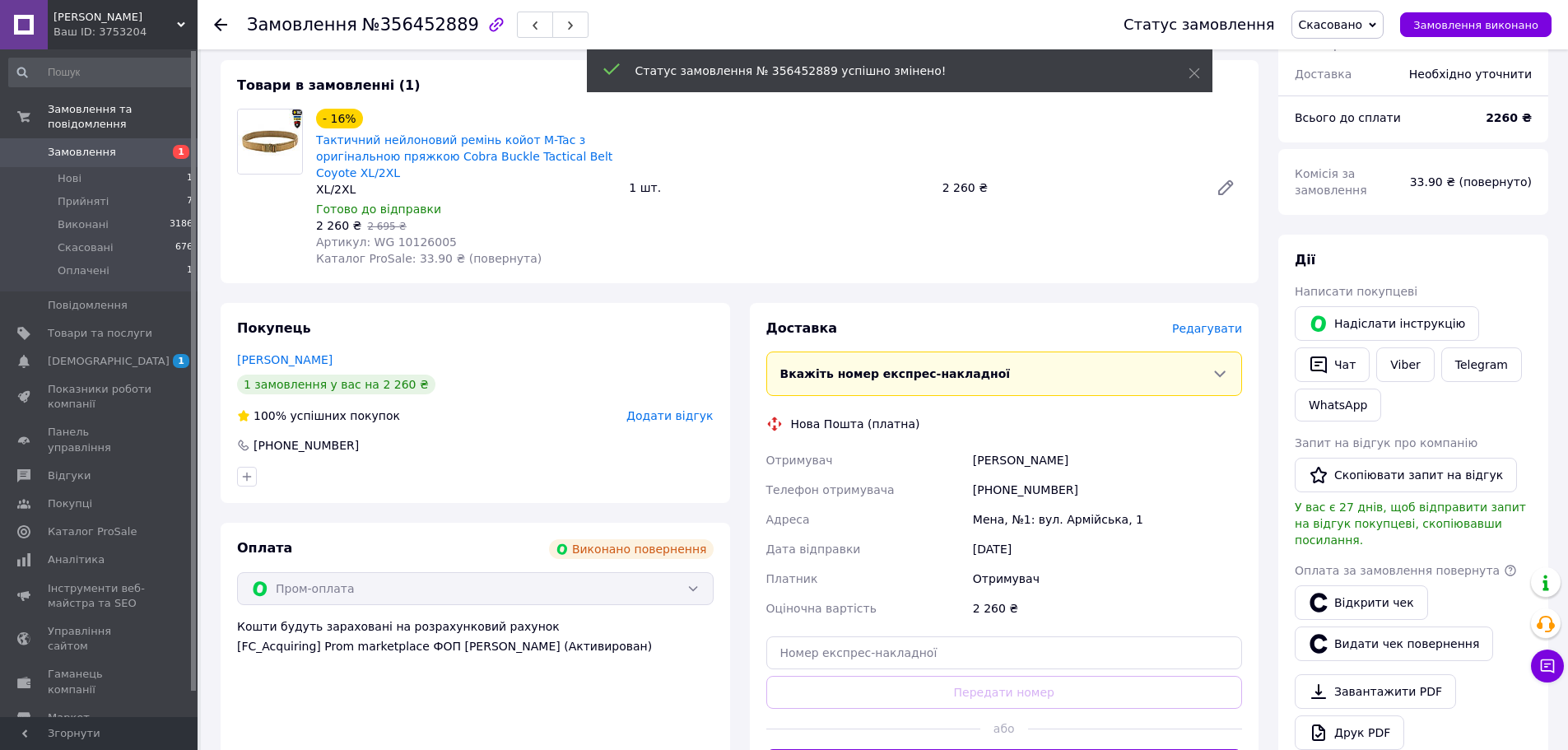
scroll to position [82, 0]
